Goal: Task Accomplishment & Management: Manage account settings

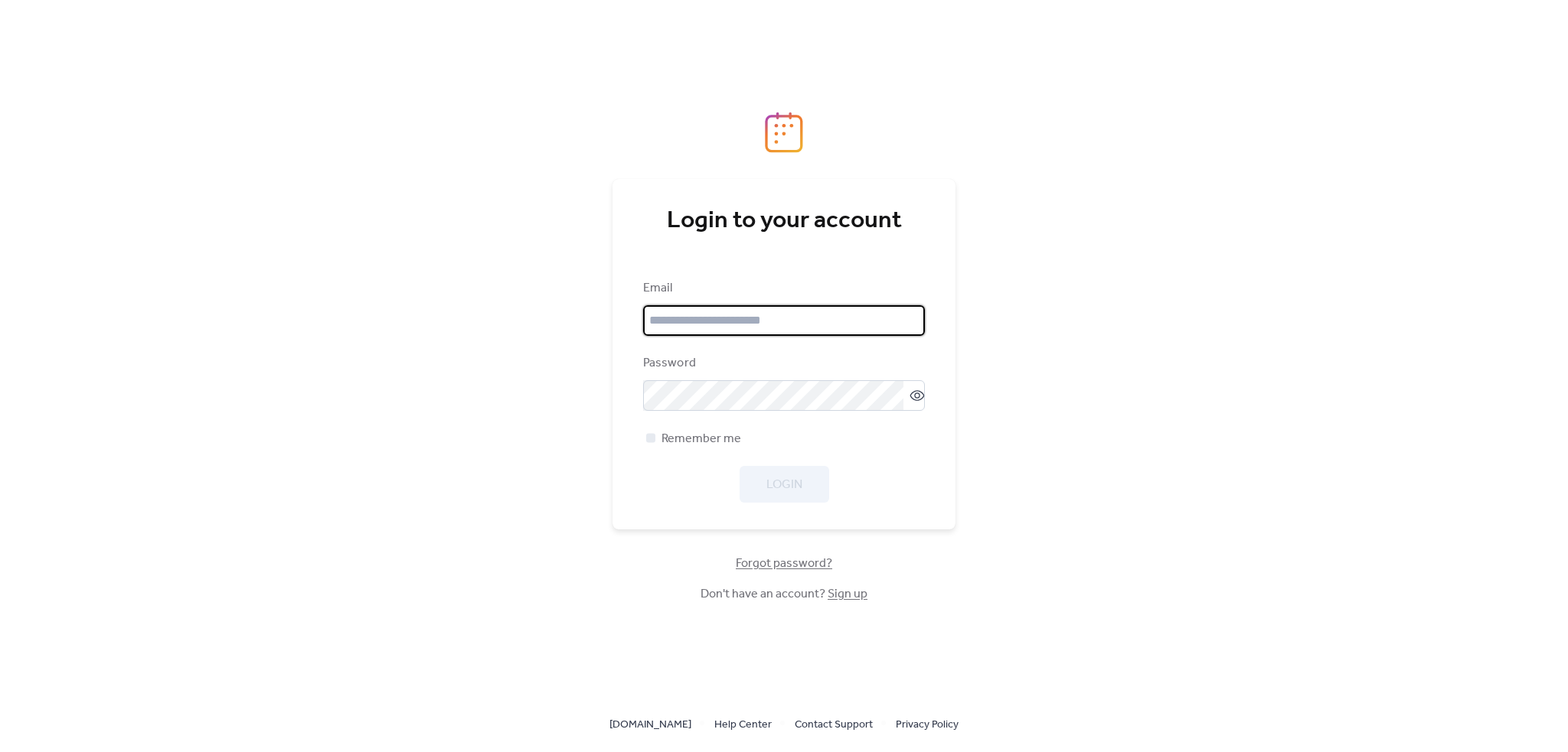
click at [750, 325] on input "email" at bounding box center [784, 320] width 282 height 30
type input "**********"
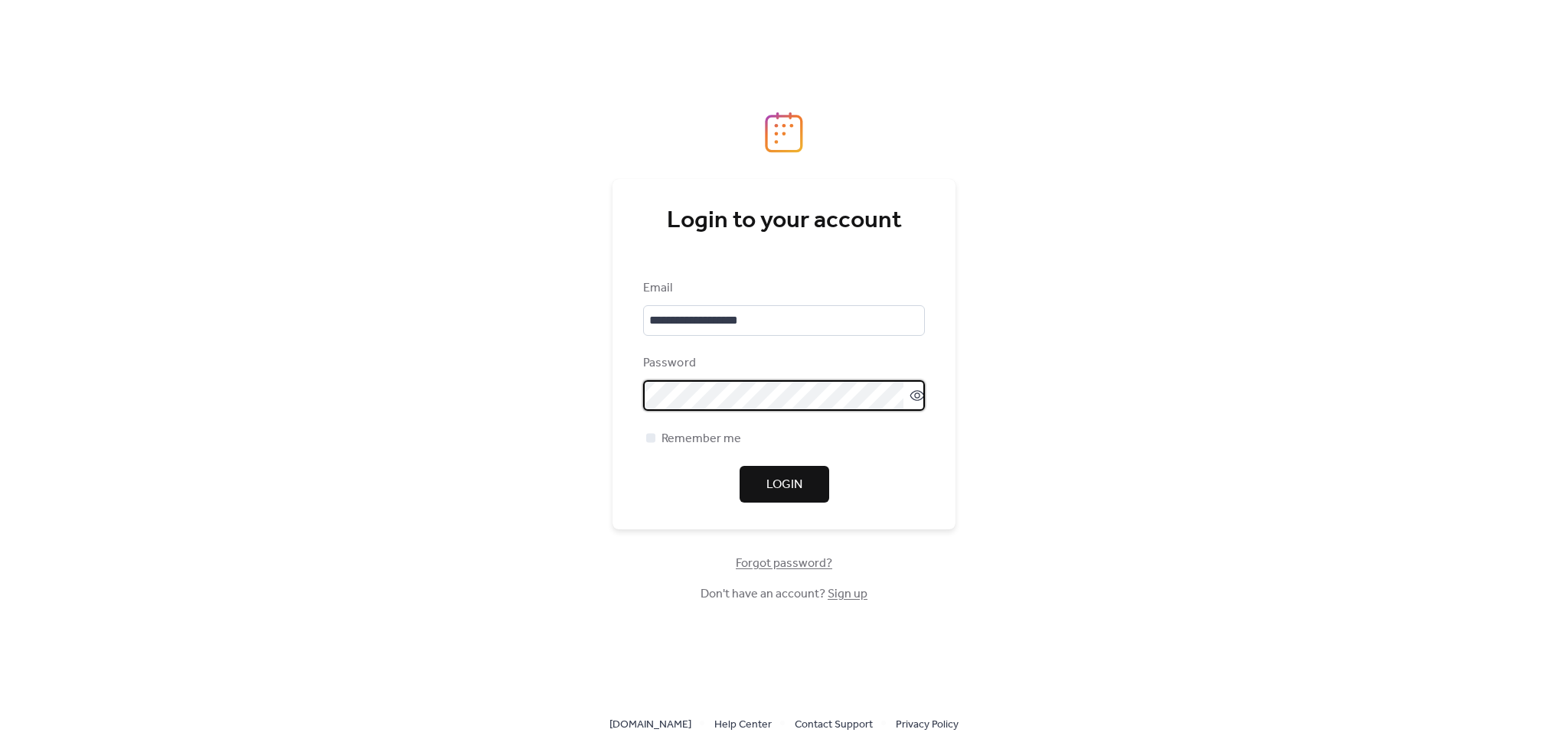
click at [780, 476] on span "Login" at bounding box center [784, 484] width 36 height 18
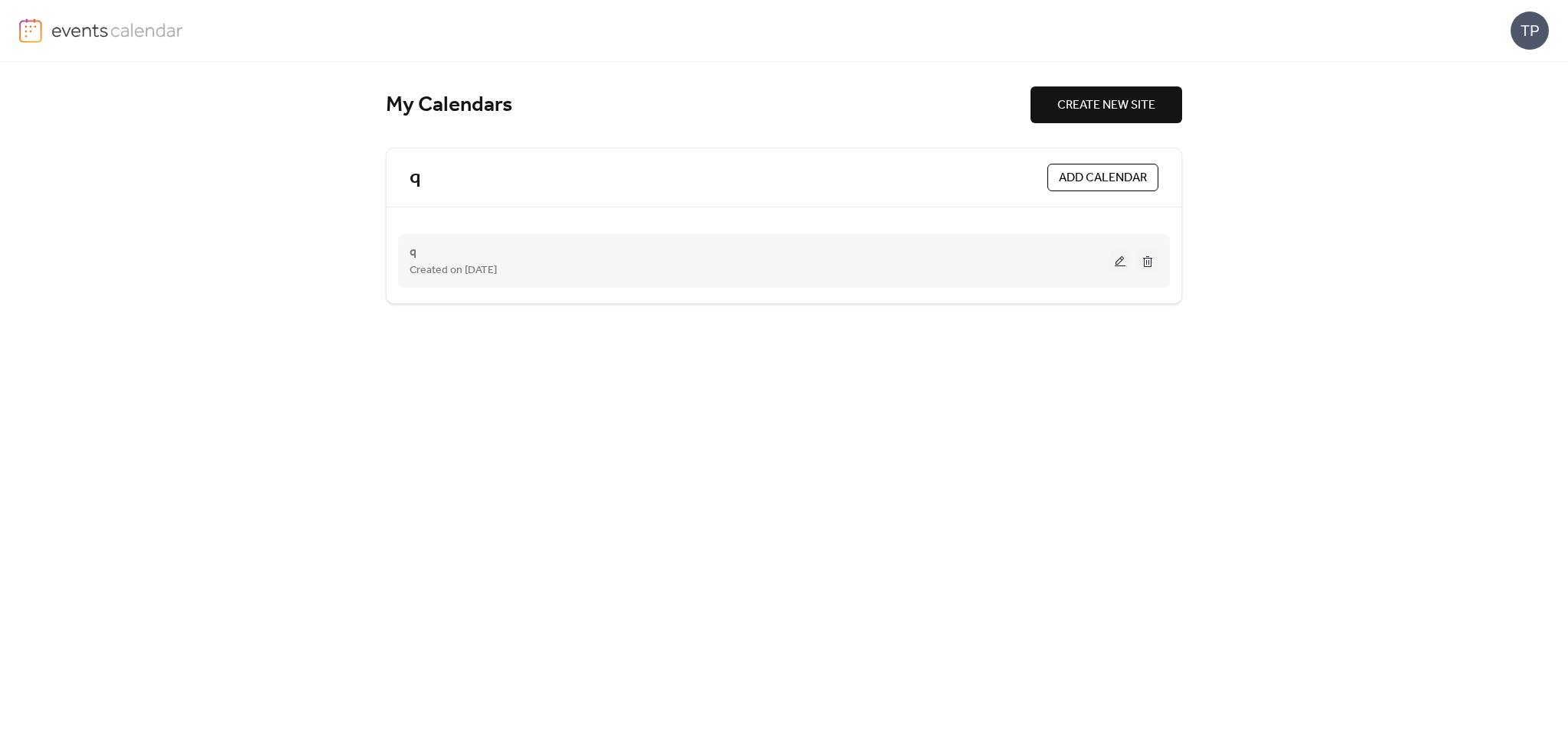
click at [648, 282] on div "q Created on [DATE]" at bounding box center [784, 261] width 749 height 61
click at [1116, 257] on button at bounding box center [1120, 262] width 21 height 23
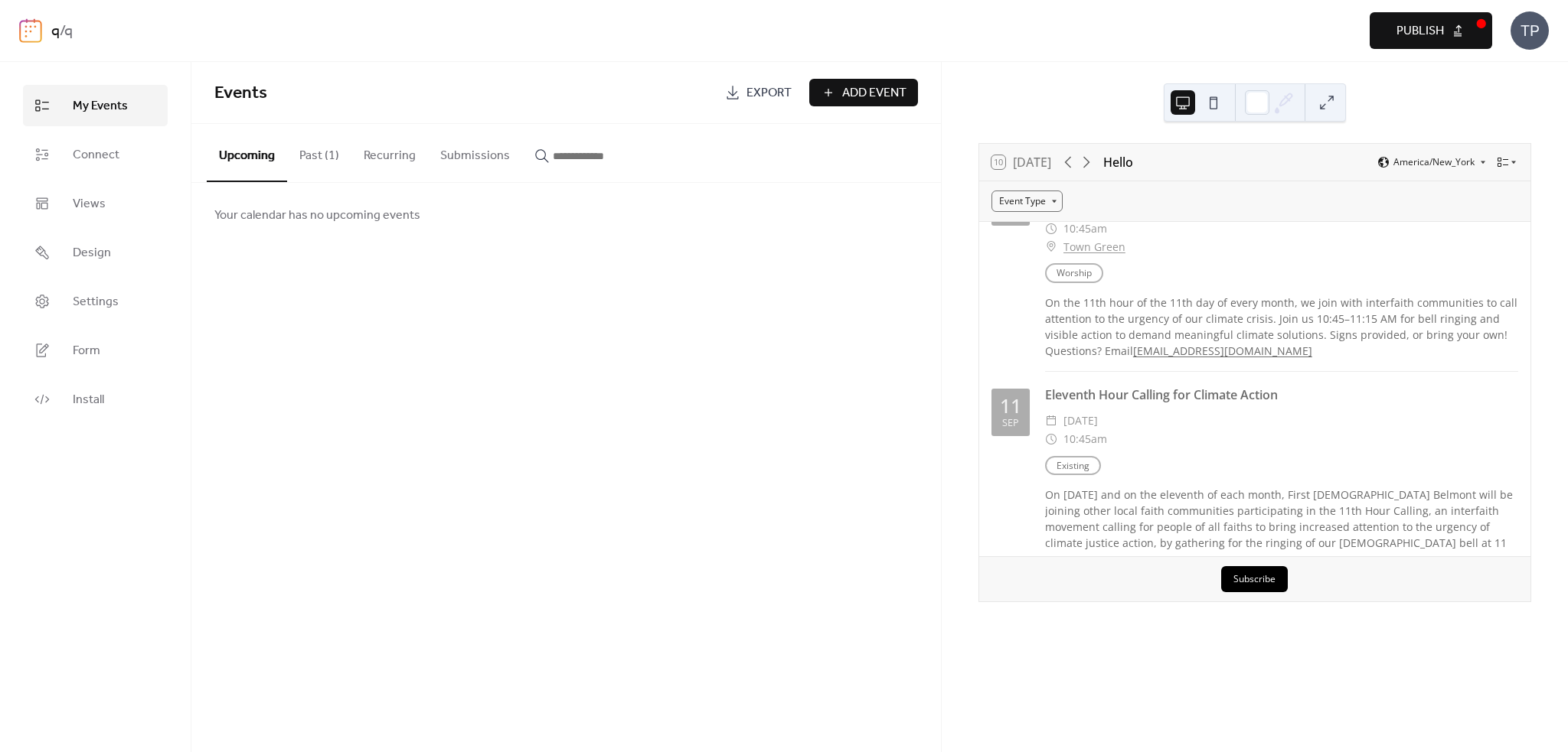
scroll to position [612, 0]
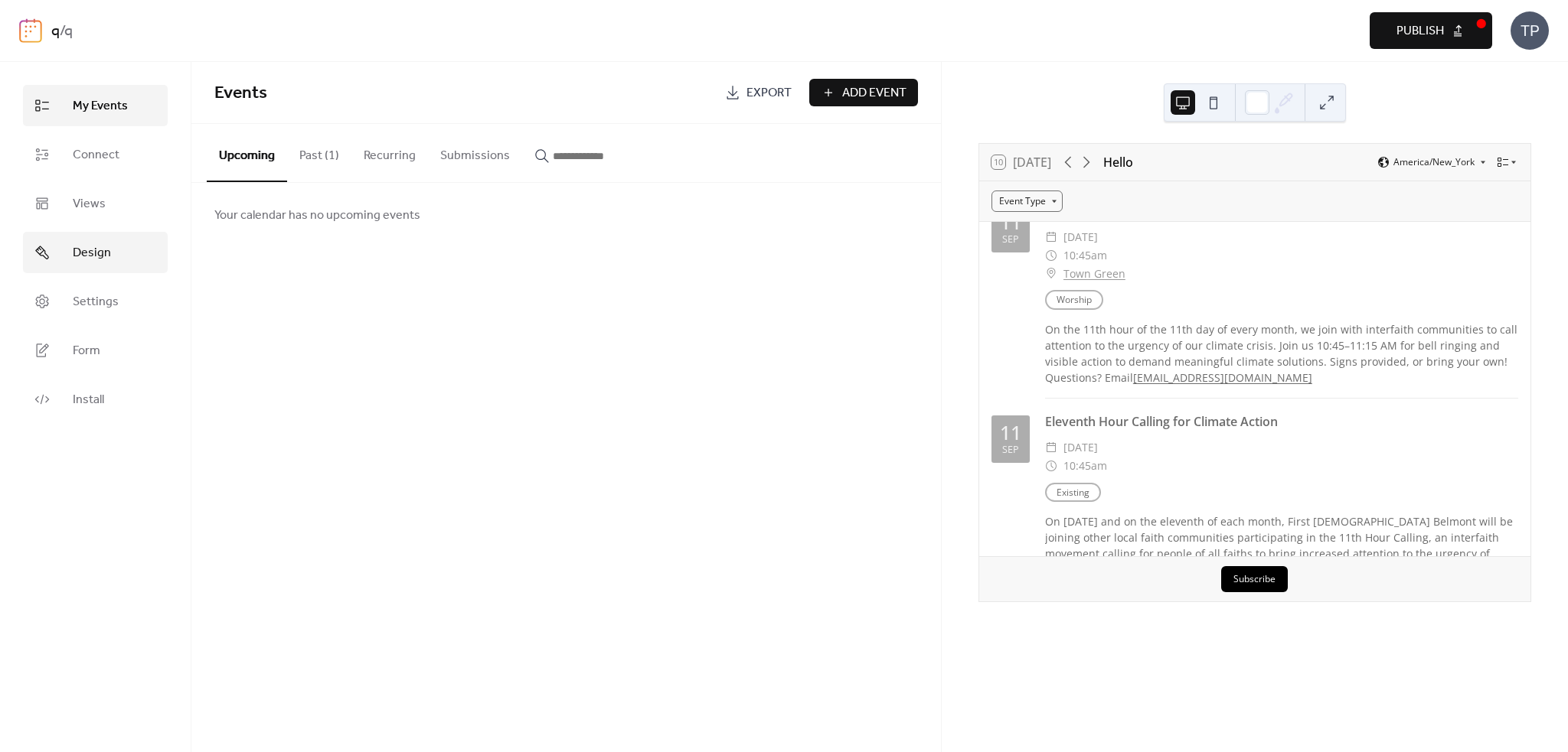
click at [113, 247] on link "Design" at bounding box center [95, 252] width 145 height 41
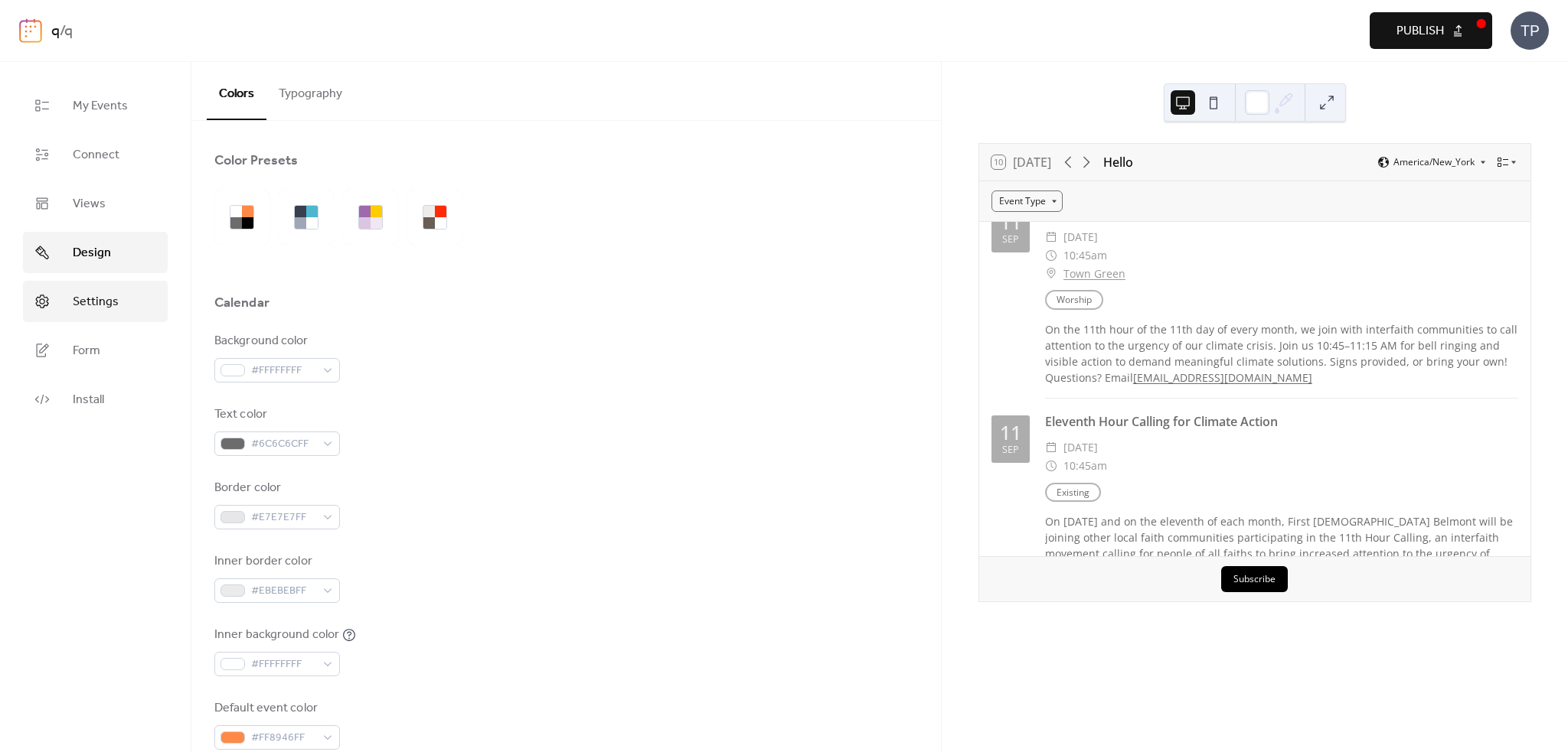
click at [126, 297] on link "Settings" at bounding box center [95, 302] width 145 height 41
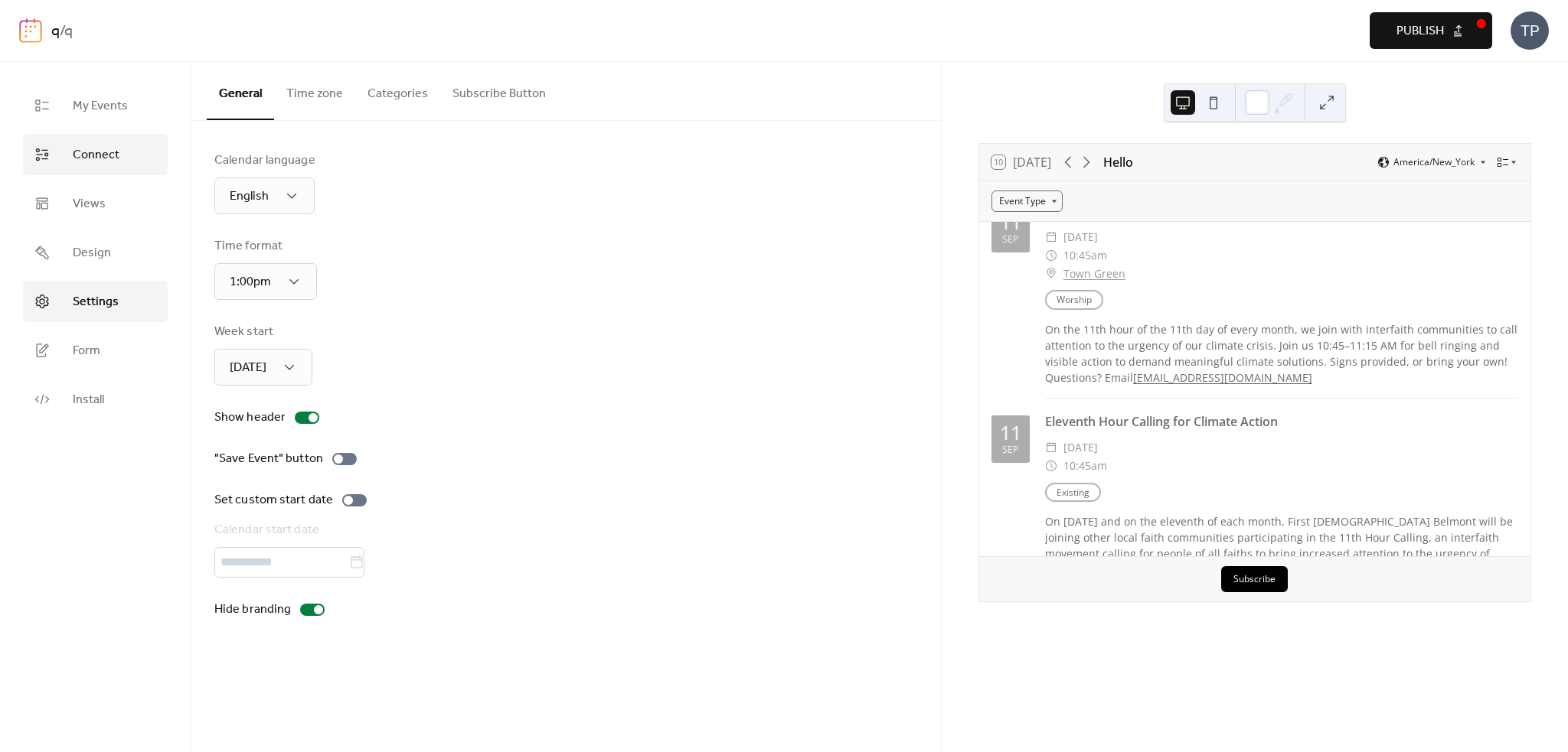
click at [110, 163] on span "Connect" at bounding box center [96, 155] width 47 height 18
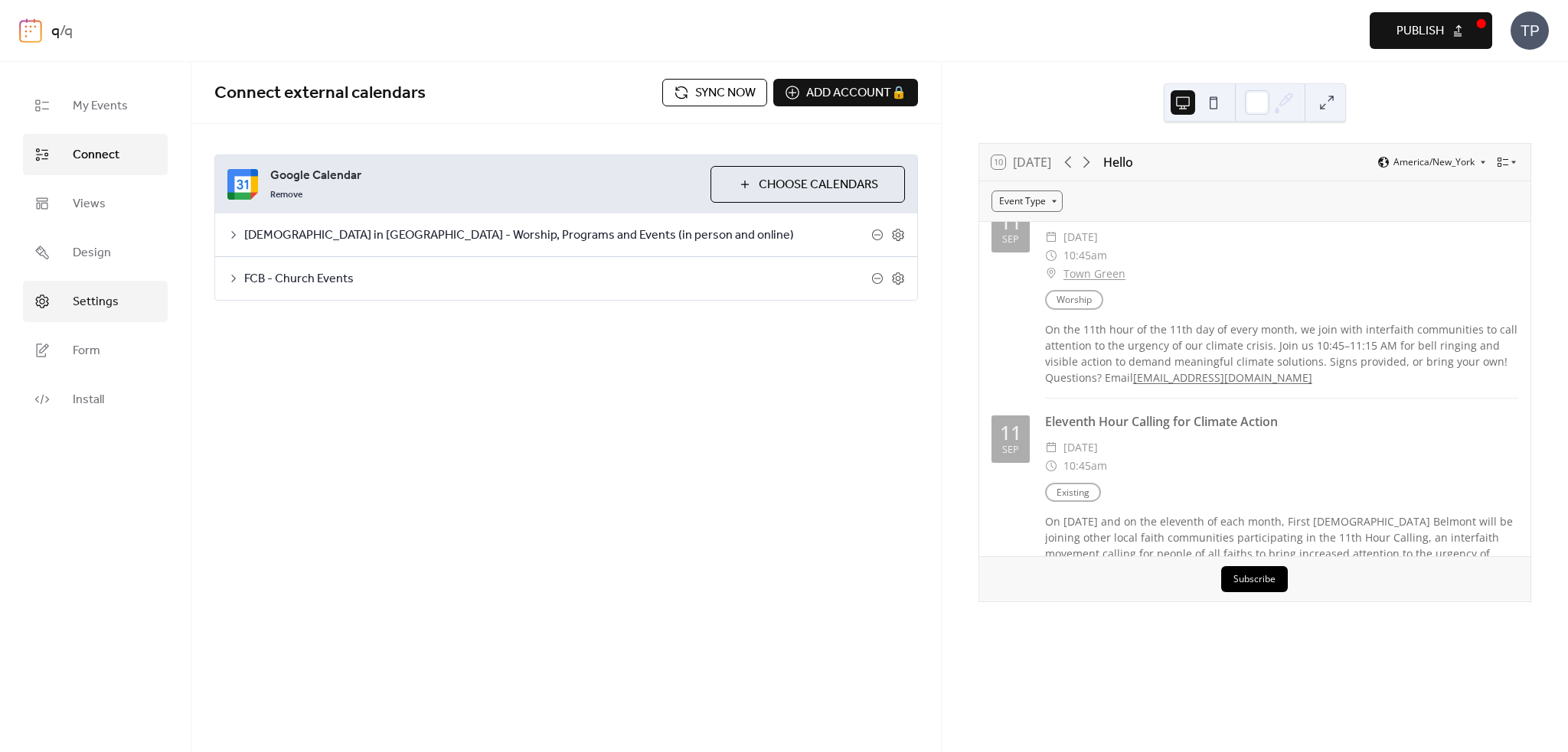
click at [100, 287] on link "Settings" at bounding box center [95, 302] width 145 height 41
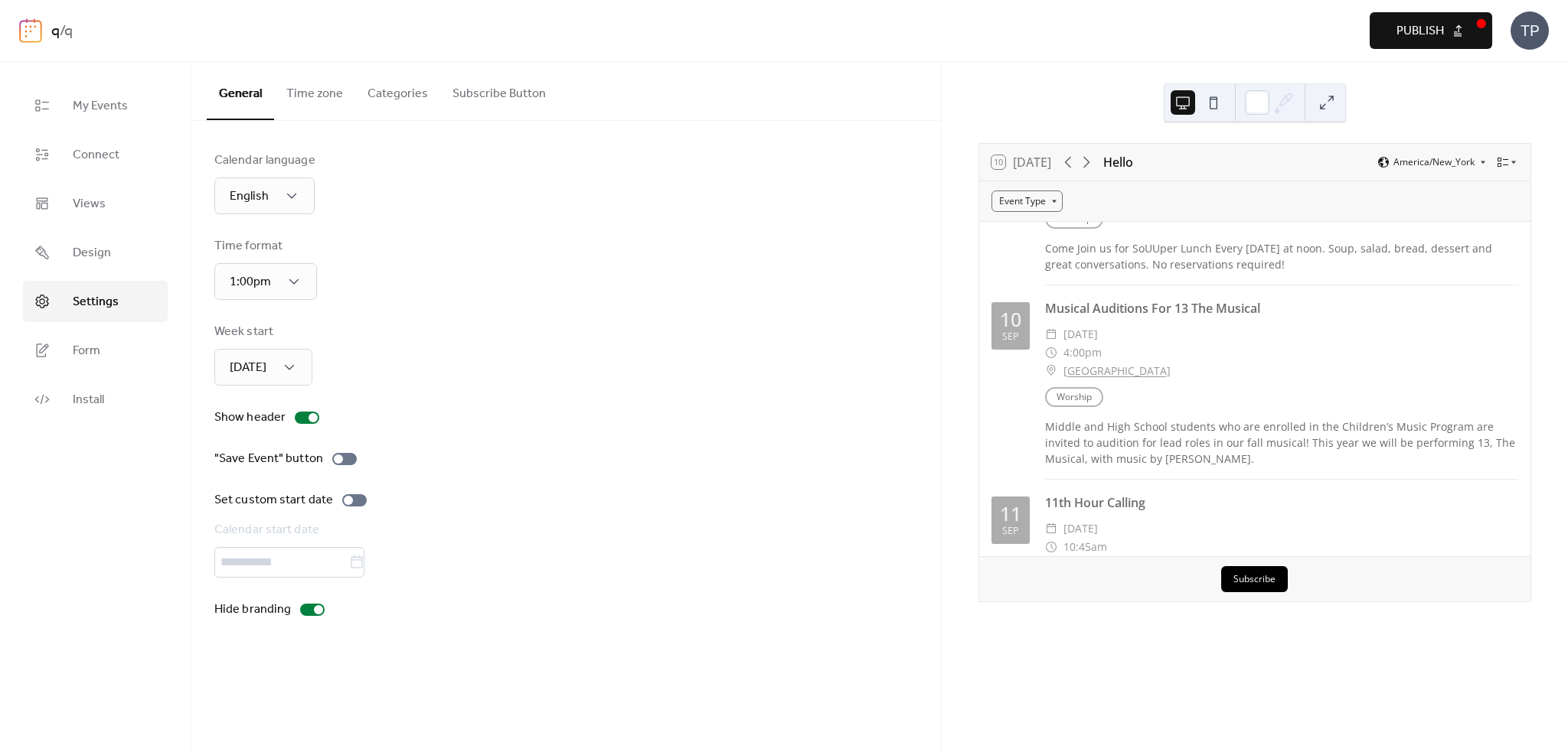
scroll to position [230, 0]
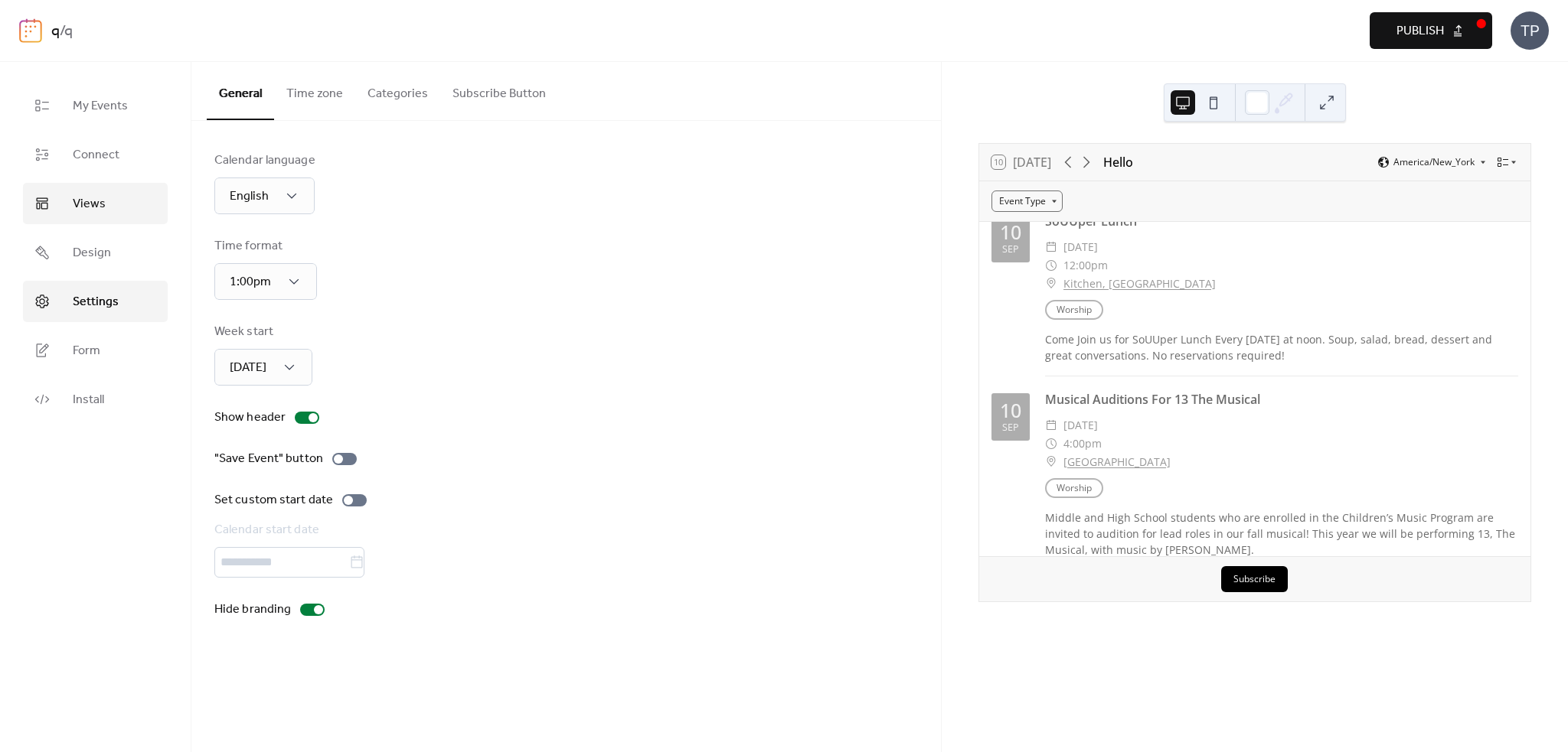
click at [85, 214] on span "Views" at bounding box center [90, 204] width 33 height 18
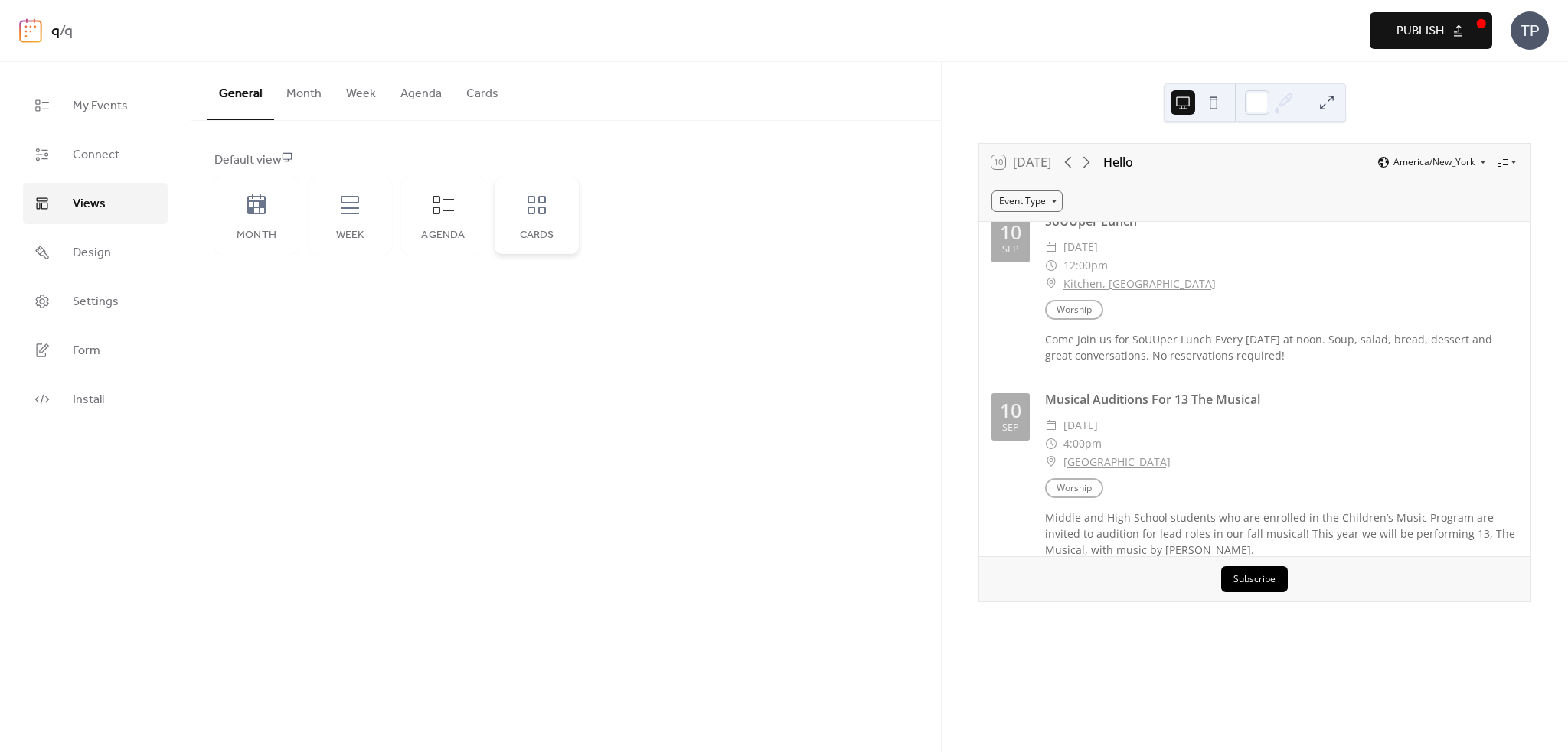
click at [527, 199] on icon at bounding box center [536, 204] width 24 height 24
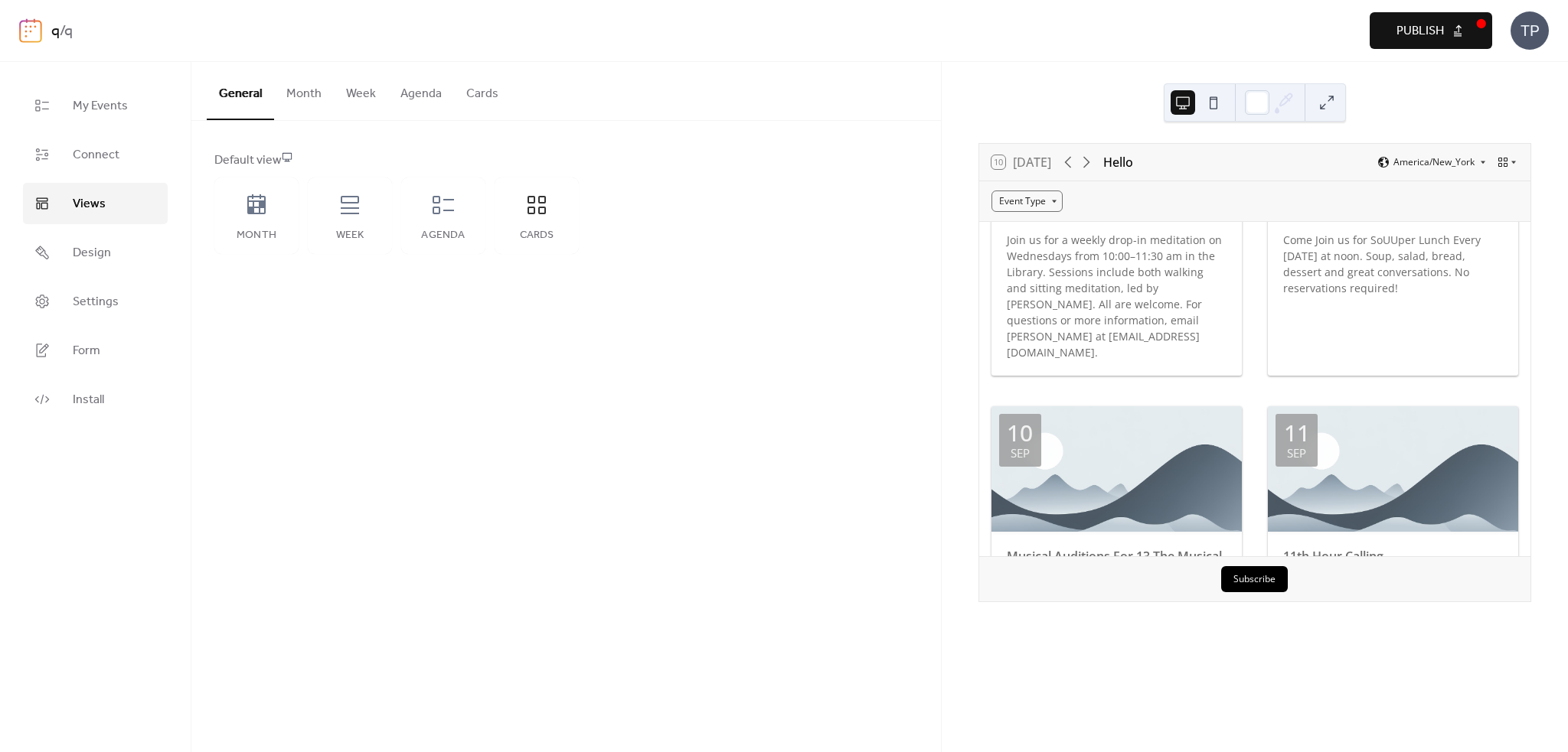
scroll to position [382, 0]
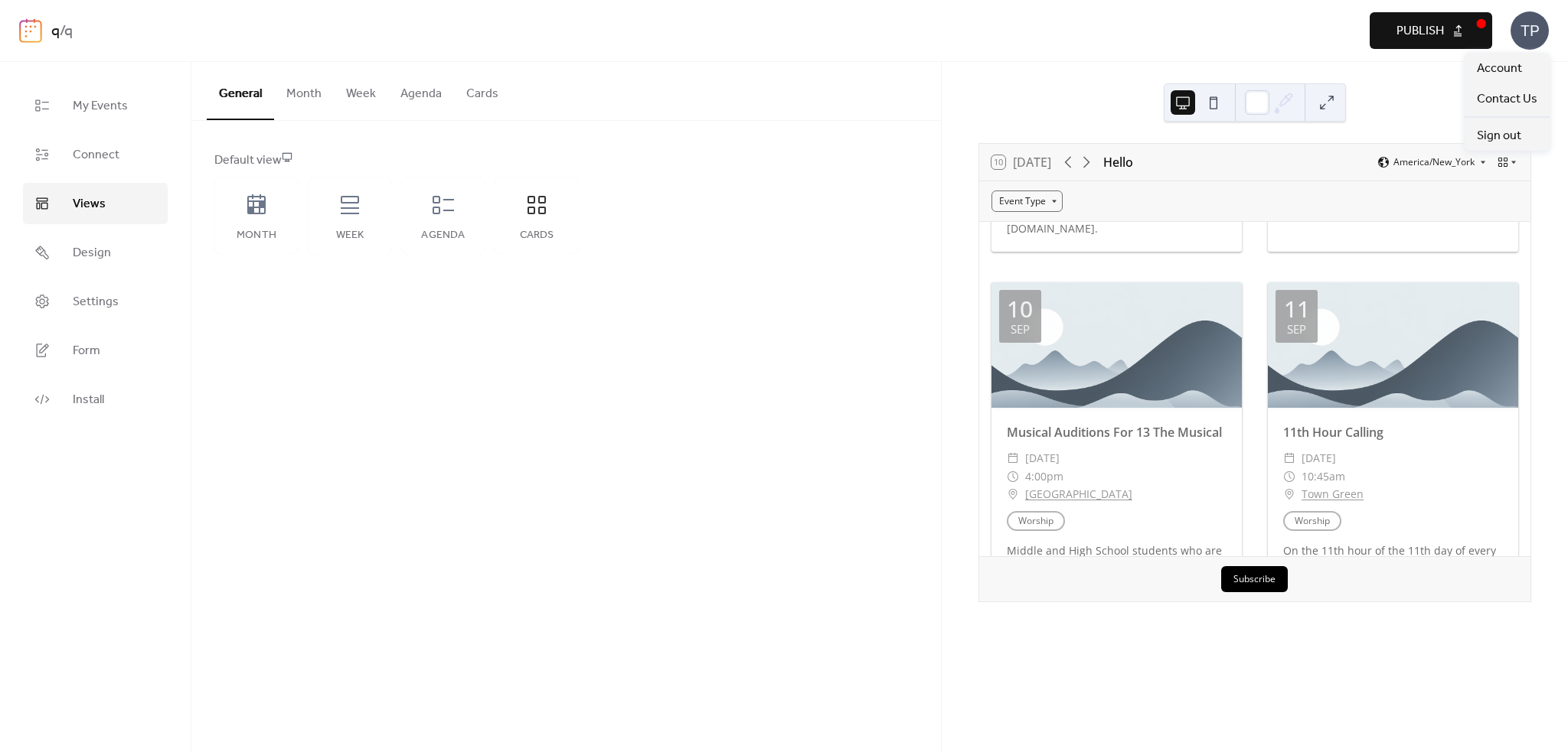
click at [1526, 35] on div "TP" at bounding box center [1529, 30] width 38 height 38
click at [1482, 67] on span "Account" at bounding box center [1500, 68] width 45 height 18
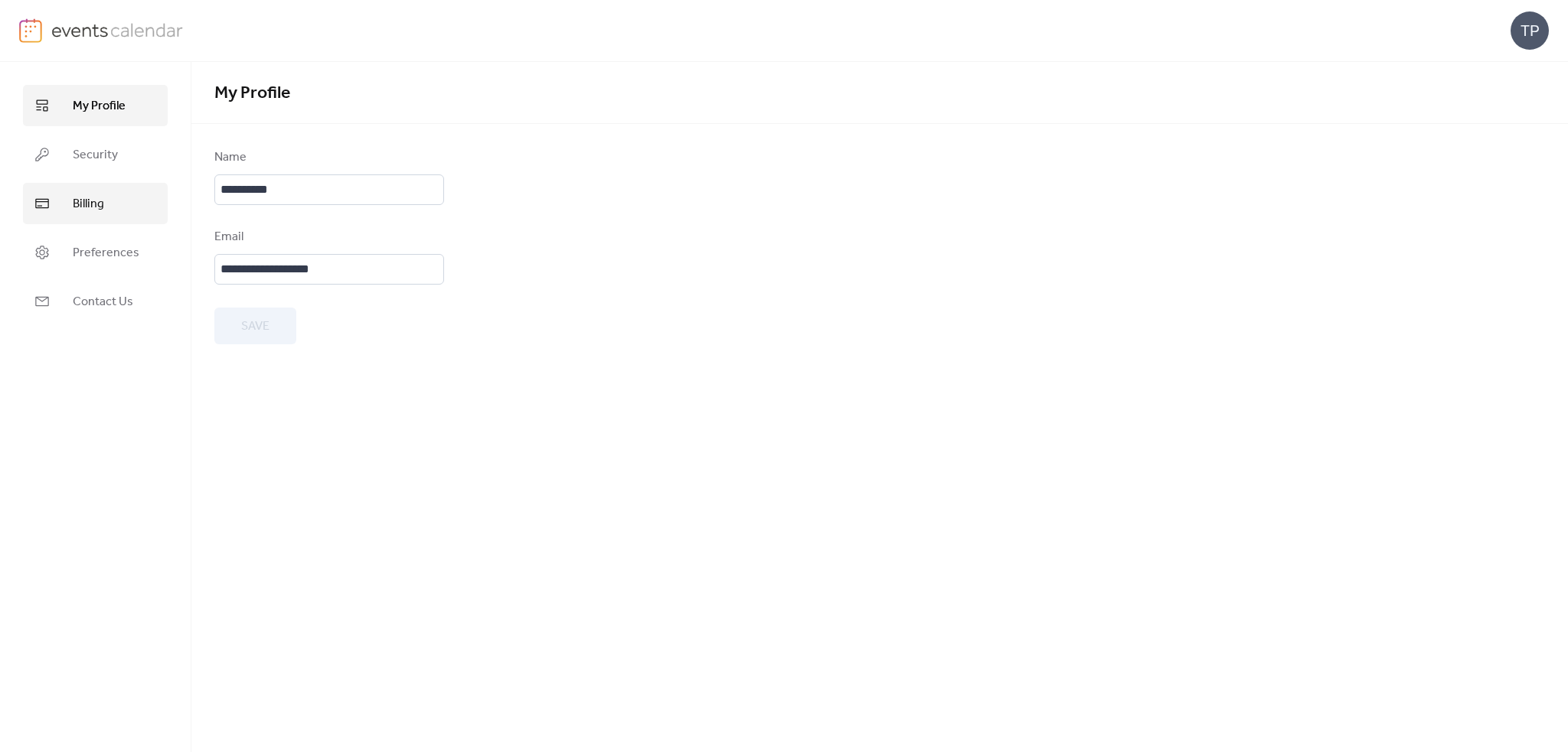
click at [131, 200] on link "Billing" at bounding box center [95, 203] width 145 height 41
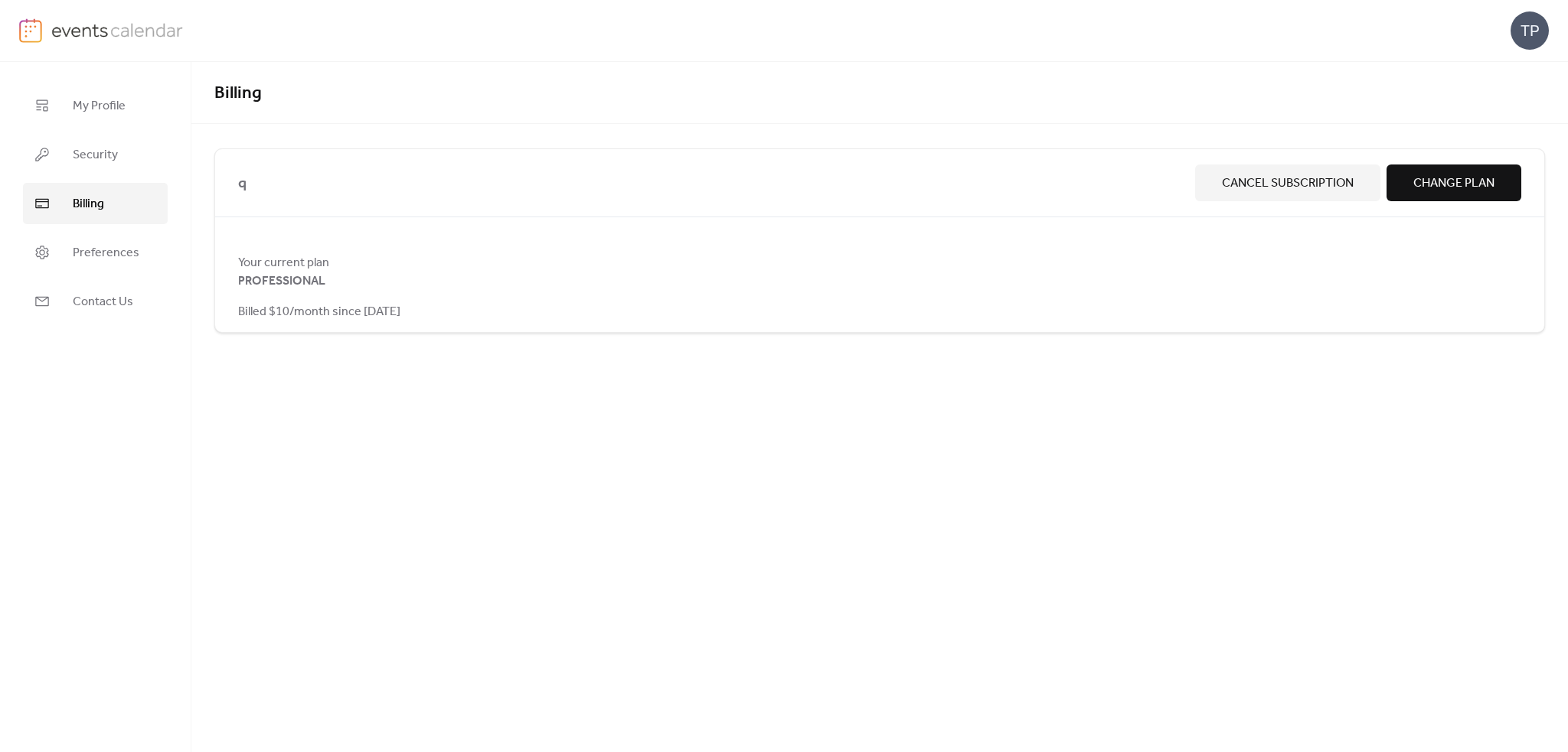
click at [1276, 182] on span "Cancel Subscription" at bounding box center [1288, 183] width 131 height 18
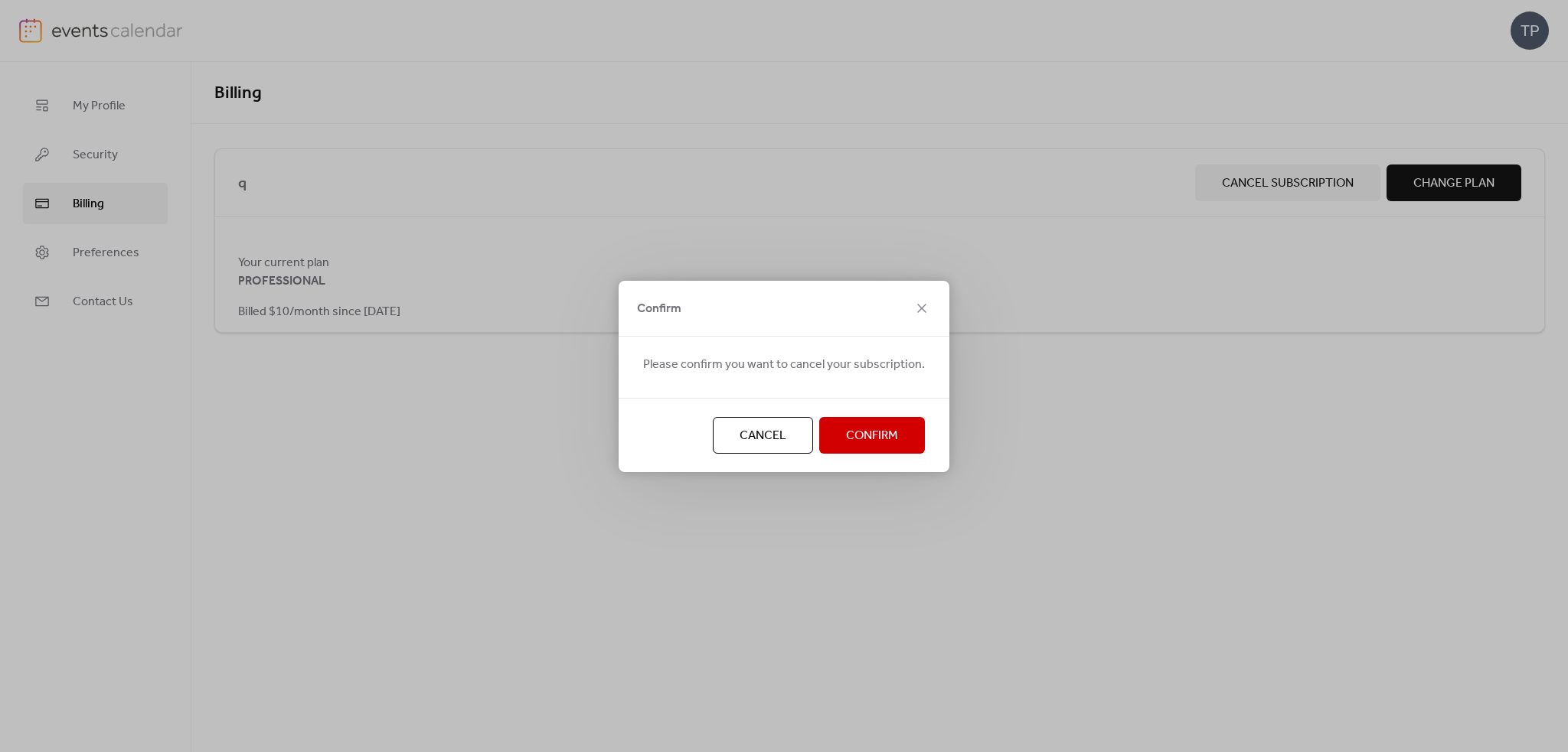
click at [873, 437] on span "Confirm" at bounding box center [872, 436] width 53 height 18
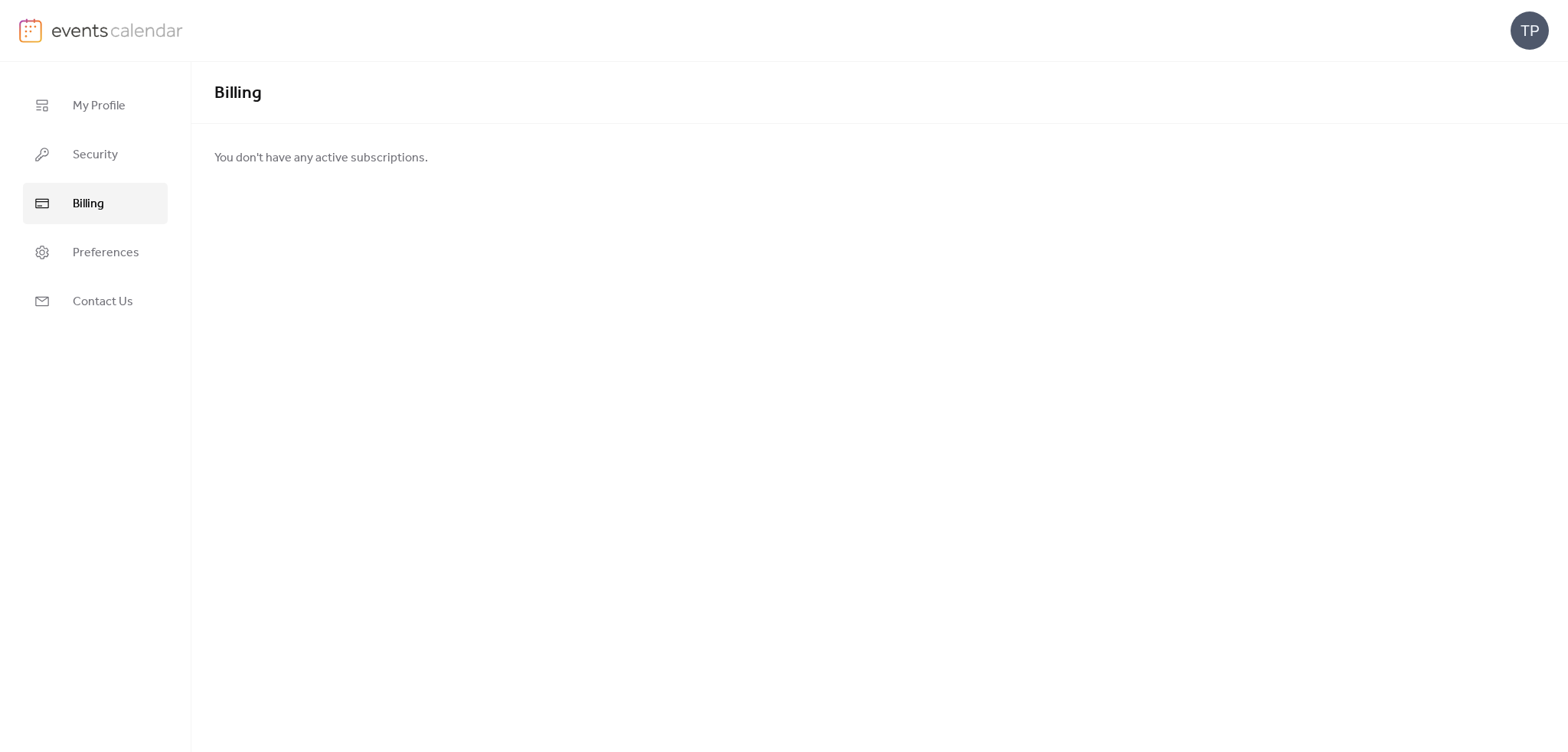
click at [91, 199] on span "Billing" at bounding box center [89, 204] width 31 height 18
click at [102, 152] on span "Security" at bounding box center [95, 155] width 45 height 18
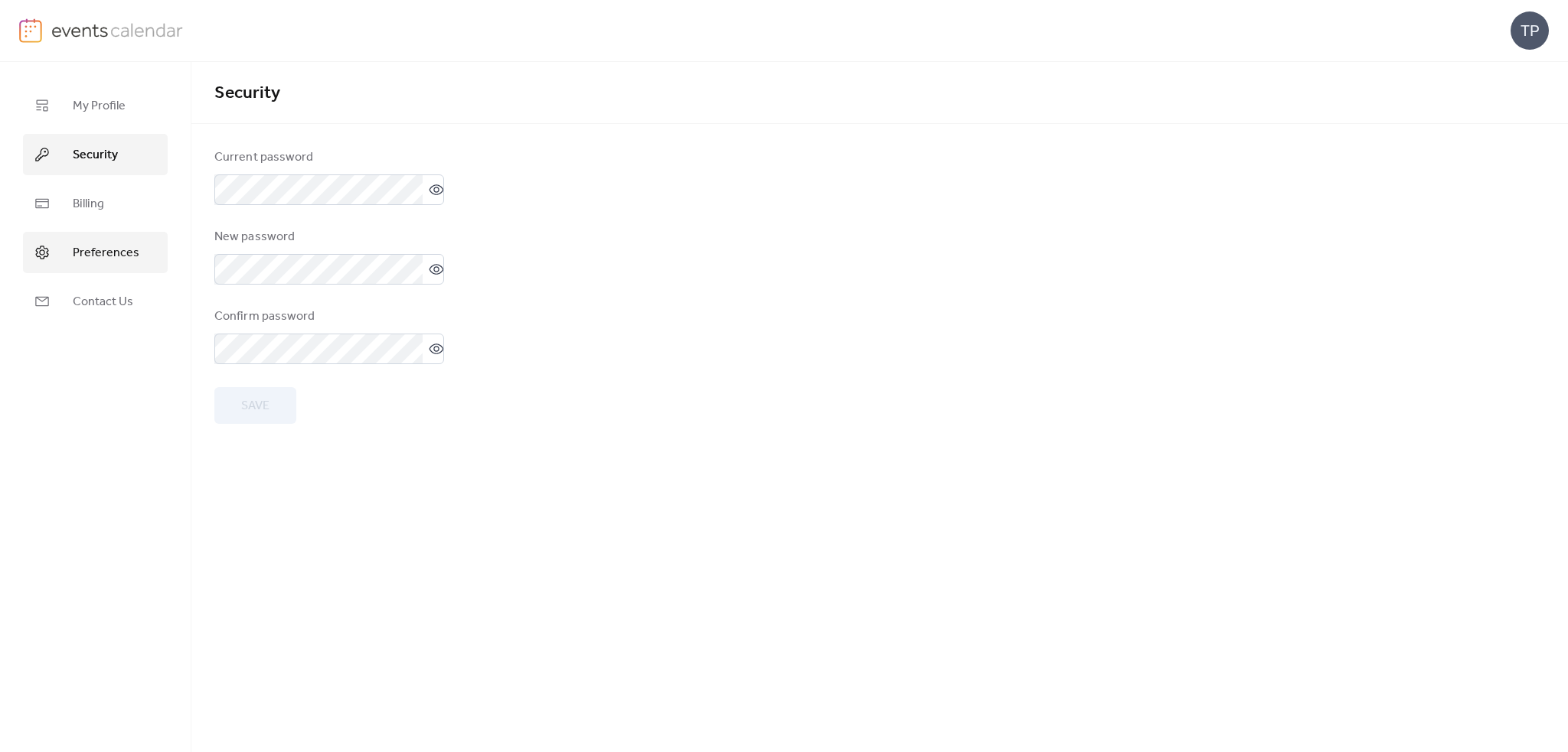
click at [107, 247] on span "Preferences" at bounding box center [106, 253] width 66 height 18
